Goal: Transaction & Acquisition: Purchase product/service

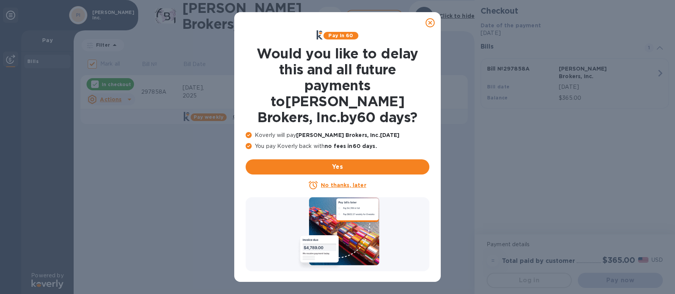
checkbox input "false"
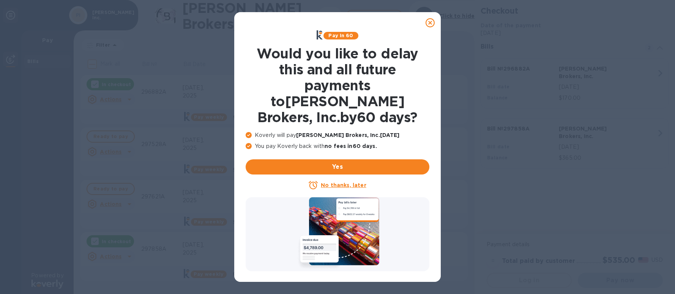
click at [342, 182] on u "No thanks, later" at bounding box center [343, 185] width 45 height 6
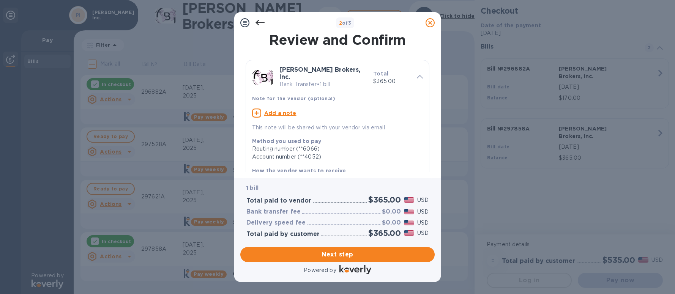
click at [268, 109] on p "Add a note" at bounding box center [280, 113] width 32 height 8
click at [272, 111] on textarea at bounding box center [331, 114] width 159 height 6
type textarea "Herreria Metal Group"
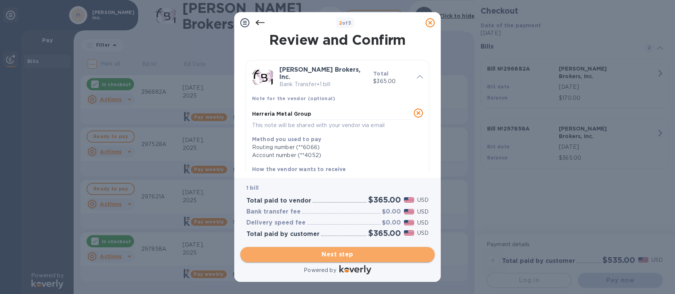
click at [331, 253] on span "Next step" at bounding box center [337, 254] width 182 height 9
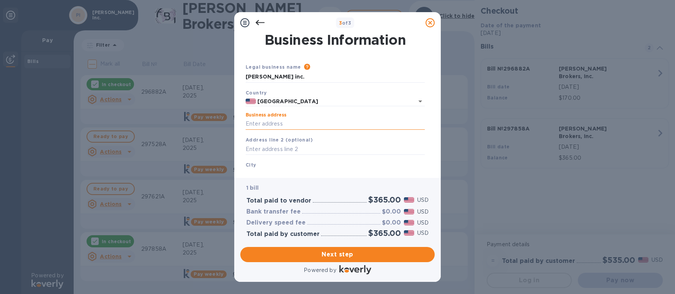
click at [287, 127] on input "Business address" at bounding box center [335, 123] width 179 height 11
type input "[STREET_ADDRESS][PERSON_NAME]"
type input "[GEOGRAPHIC_DATA]"
type input "CA"
type input "90069"
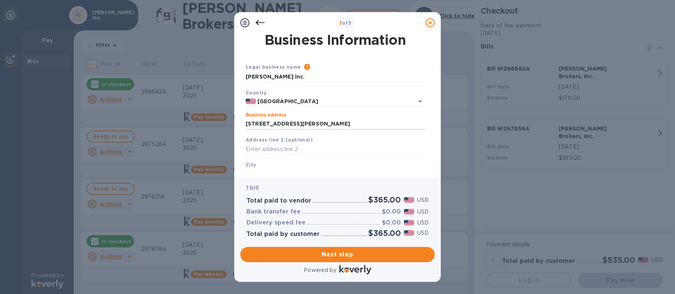
click at [288, 165] on div "City [GEOGRAPHIC_DATA]" at bounding box center [334, 170] width 185 height 25
click at [279, 168] on div "City [GEOGRAPHIC_DATA]" at bounding box center [334, 170] width 185 height 25
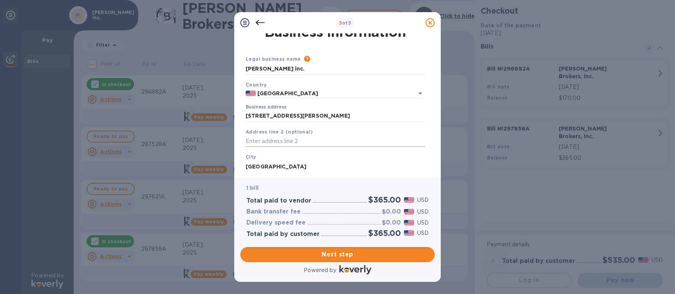
scroll to position [77, 0]
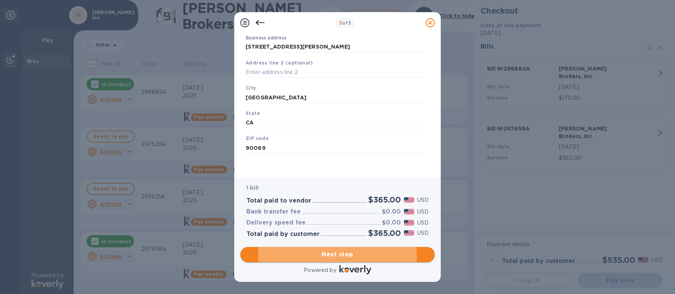
click at [345, 258] on span "Next step" at bounding box center [337, 254] width 182 height 9
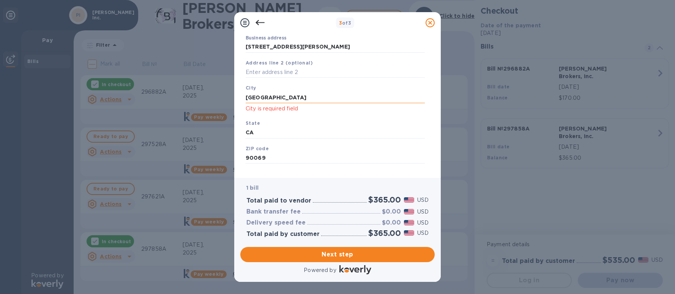
click at [305, 100] on input "[GEOGRAPHIC_DATA]" at bounding box center [335, 97] width 179 height 11
type input "[GEOGRAPHIC_DATA]"
click button "Save" at bounding box center [0, 0] width 0 height 0
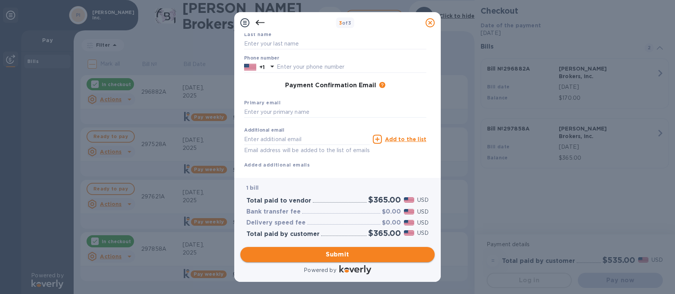
click at [340, 256] on span "Submit" at bounding box center [337, 254] width 182 height 9
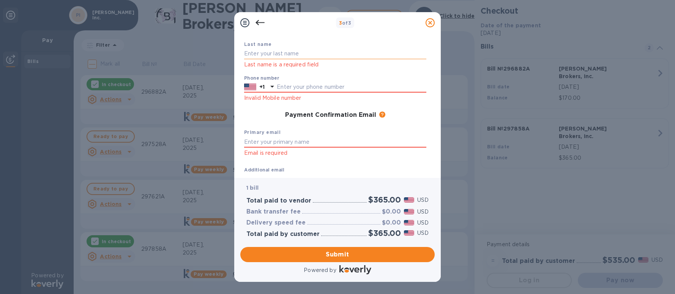
click at [290, 56] on input "text" at bounding box center [335, 53] width 182 height 11
type input "[PERSON_NAME]"
type input "3236534142"
type input "[PERSON_NAME][EMAIL_ADDRESS][DOMAIN_NAME]"
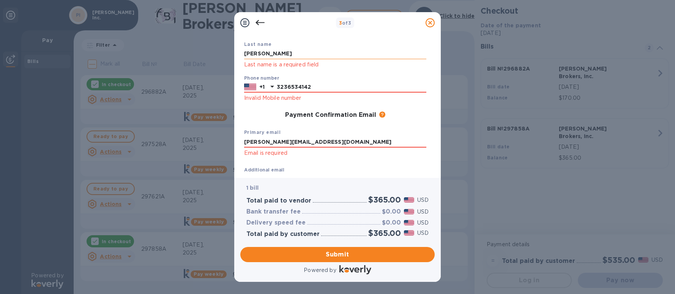
type input "[PERSON_NAME][EMAIL_ADDRESS][DOMAIN_NAME]"
click button "Submit" at bounding box center [0, 0] width 0 height 0
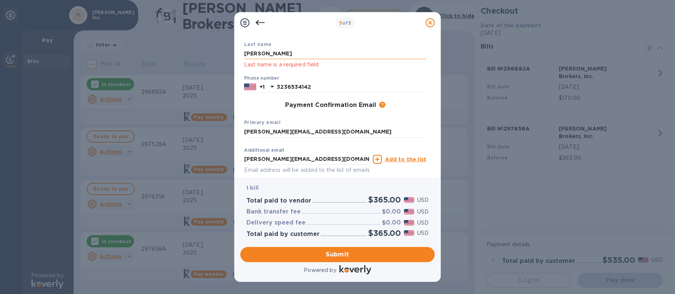
click button "Submit" at bounding box center [0, 0] width 0 height 0
type input "[PERSON_NAME]"
click button "Submit" at bounding box center [0, 0] width 0 height 0
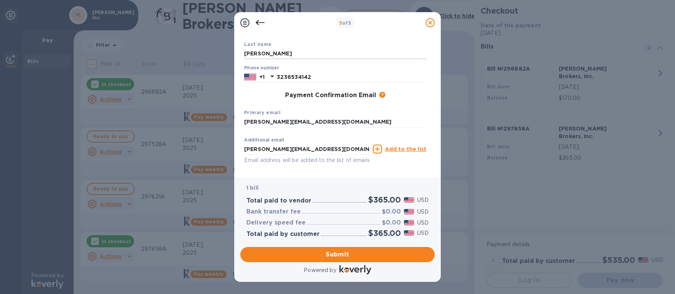
click at [410, 111] on div "Primary email [PERSON_NAME][EMAIL_ADDRESS][DOMAIN_NAME]" at bounding box center [335, 117] width 188 height 25
drag, startPoint x: 335, startPoint y: 148, endPoint x: 211, endPoint y: 148, distance: 123.7
click at [211, 148] on div "3 of 3 Payment Contact Information First name [PERSON_NAME] First name is a req…" at bounding box center [337, 147] width 675 height 294
type input "[EMAIL_ADDRESS][DOMAIN_NAME]"
click button "Submit" at bounding box center [0, 0] width 0 height 0
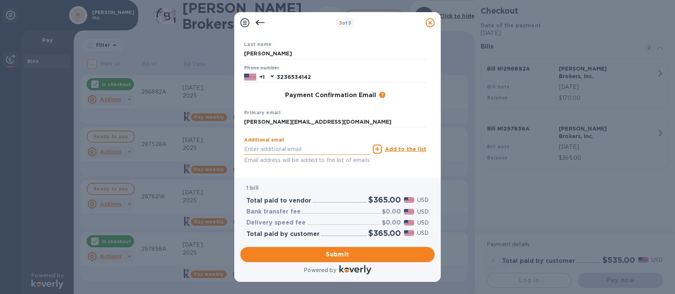
click at [321, 149] on input "text" at bounding box center [307, 148] width 126 height 11
type input "[EMAIL_ADDRESS][DOMAIN_NAME]"
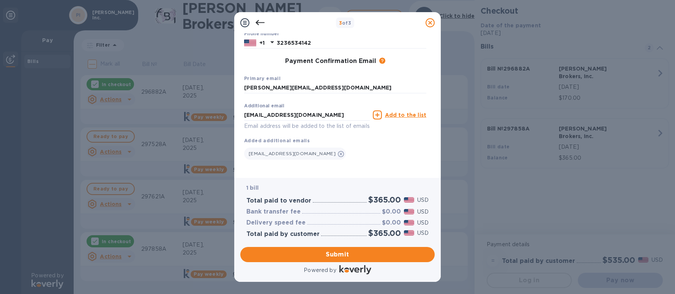
click at [353, 171] on div "First name [PERSON_NAME] First name is a required field Last name [PERSON_NAME]…" at bounding box center [335, 71] width 182 height 201
click at [348, 256] on span "Submit" at bounding box center [337, 254] width 182 height 9
click at [326, 169] on div "First name [PERSON_NAME] First name is a required field Last name [PERSON_NAME]…" at bounding box center [335, 71] width 182 height 201
click at [335, 258] on span "Submit" at bounding box center [337, 254] width 182 height 9
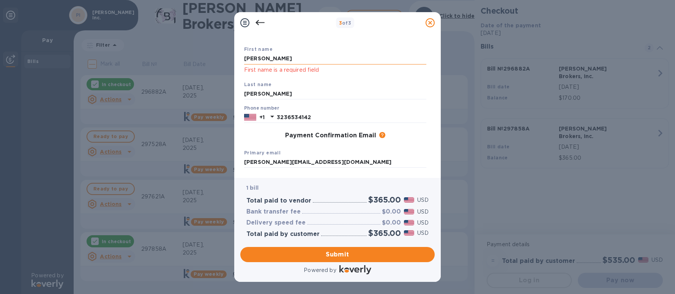
scroll to position [0, 0]
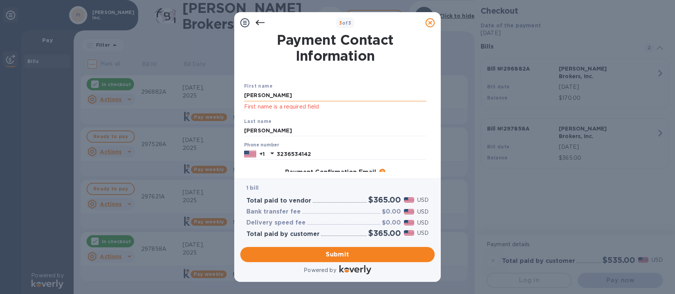
click at [324, 93] on input "[PERSON_NAME]" at bounding box center [335, 95] width 182 height 11
type input "[PERSON_NAME]"
click button "Submit" at bounding box center [0, 0] width 0 height 0
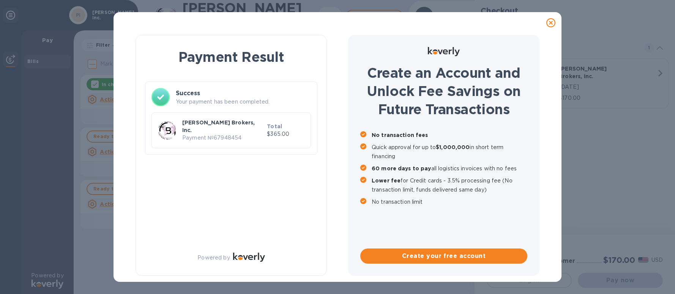
click at [551, 23] on icon at bounding box center [550, 22] width 9 height 9
